Goal: Information Seeking & Learning: Compare options

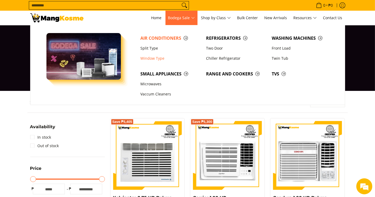
click at [230, 69] on li "Refrigerators Two Door Chiller Refrigerator" at bounding box center [237, 51] width 66 height 36
click at [230, 72] on span "Range and Cookers" at bounding box center [236, 74] width 60 height 7
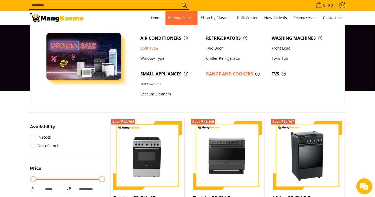
click at [150, 48] on link "Split Type" at bounding box center [171, 48] width 66 height 10
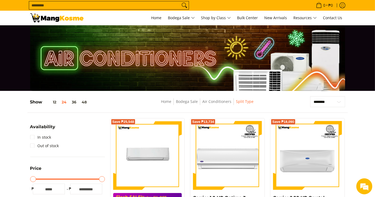
click at [136, 3] on input "Search..." at bounding box center [104, 5] width 151 height 8
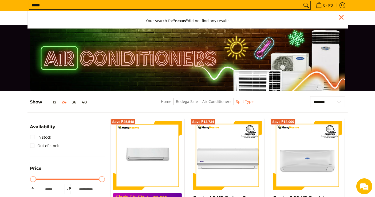
type input "*****"
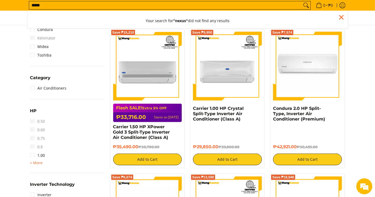
scroll to position [267, 0]
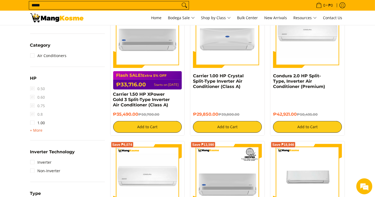
click at [38, 129] on span "+ More" at bounding box center [36, 131] width 13 height 4
click at [37, 142] on link "2.00" at bounding box center [37, 140] width 15 height 9
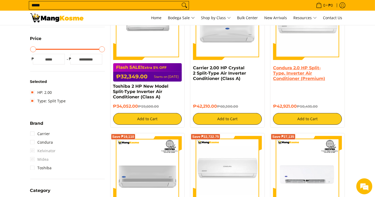
scroll to position [71, 0]
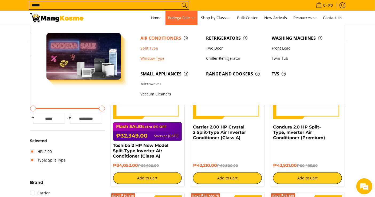
click at [155, 59] on link "Window Type" at bounding box center [171, 58] width 66 height 10
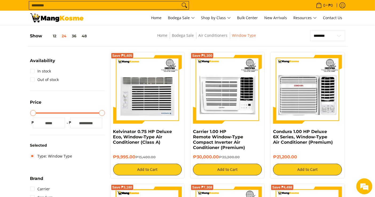
scroll to position [208, 0]
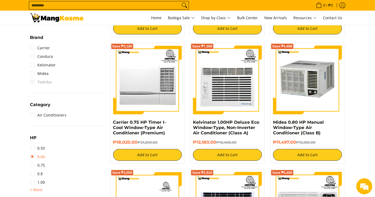
click at [34, 155] on link "0.60" at bounding box center [37, 157] width 15 height 9
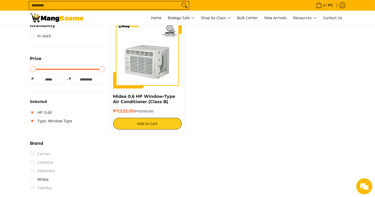
scroll to position [130, 0]
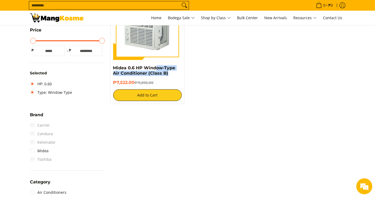
drag, startPoint x: 171, startPoint y: 73, endPoint x: 166, endPoint y: 60, distance: 13.9
click at [163, 63] on div "Save ₱3,573 Midea 0.6 HP Window-Type Air Conditioner (Class B) ₱7,522.00 ₱11,09…" at bounding box center [147, 46] width 75 height 116
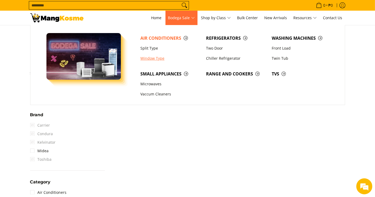
click at [151, 57] on link "Window Type" at bounding box center [171, 58] width 66 height 10
